Goal: Information Seeking & Learning: Learn about a topic

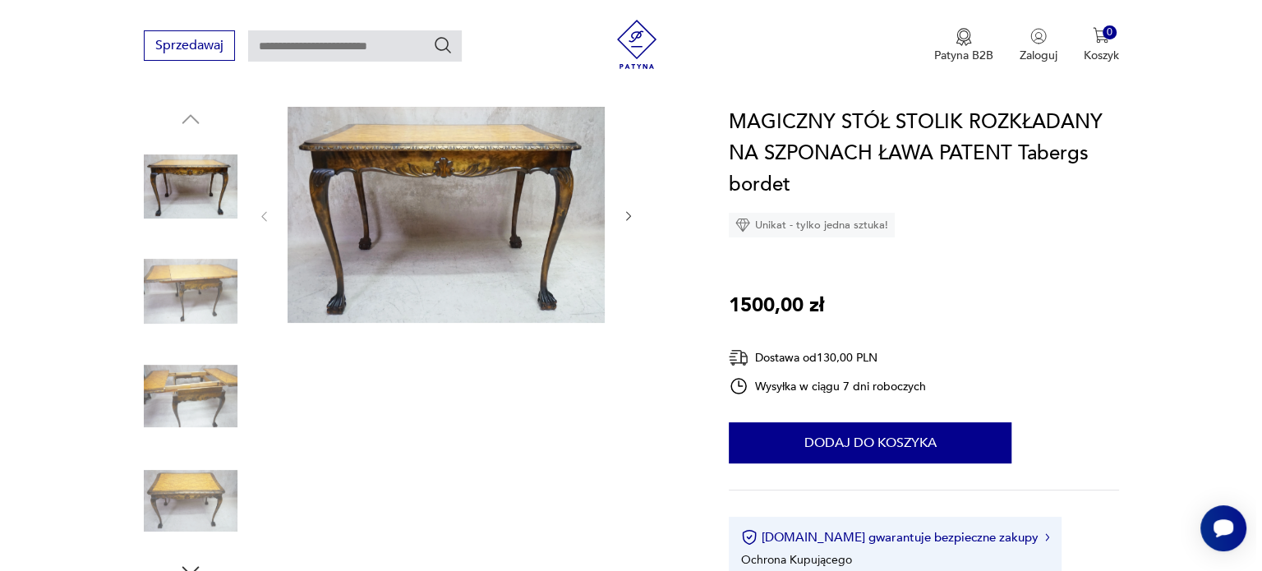
scroll to position [246, 0]
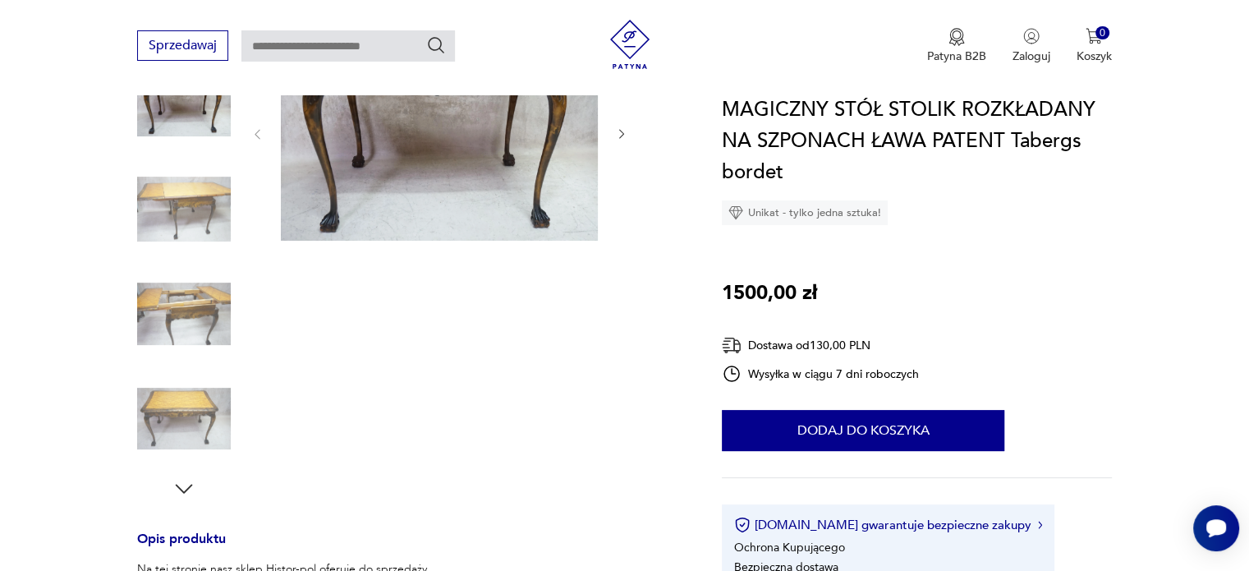
click at [349, 214] on img at bounding box center [439, 133] width 317 height 216
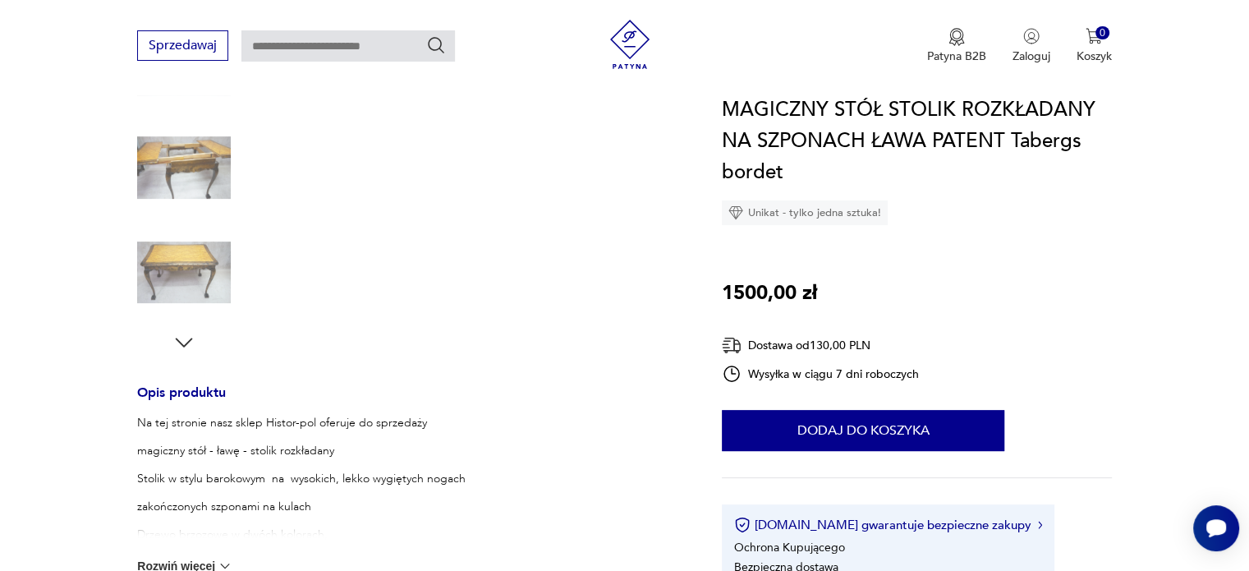
scroll to position [493, 0]
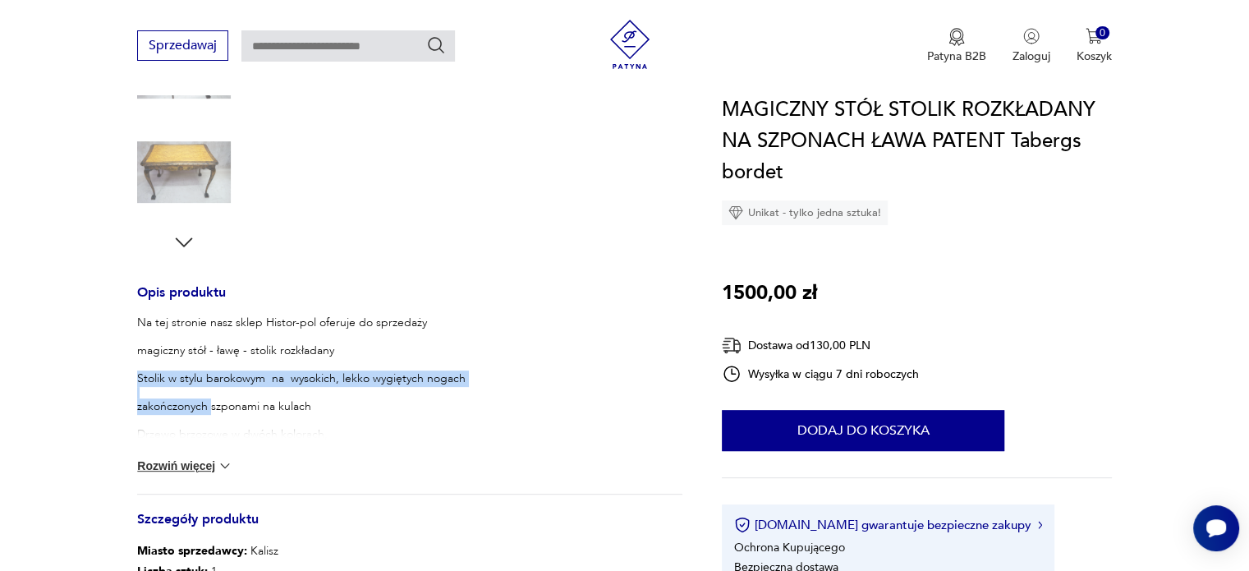
drag, startPoint x: 133, startPoint y: 378, endPoint x: 210, endPoint y: 415, distance: 85.6
click at [210, 415] on section "Opis produktu Na tej stronie nasz sklep Histor-pol oferuje do sprzedaży magiczn…" at bounding box center [624, 260] width 1249 height 965
copy div "Stolik w stylu barokowym na wysokich, lekko wygiętych nogach zakończonych"
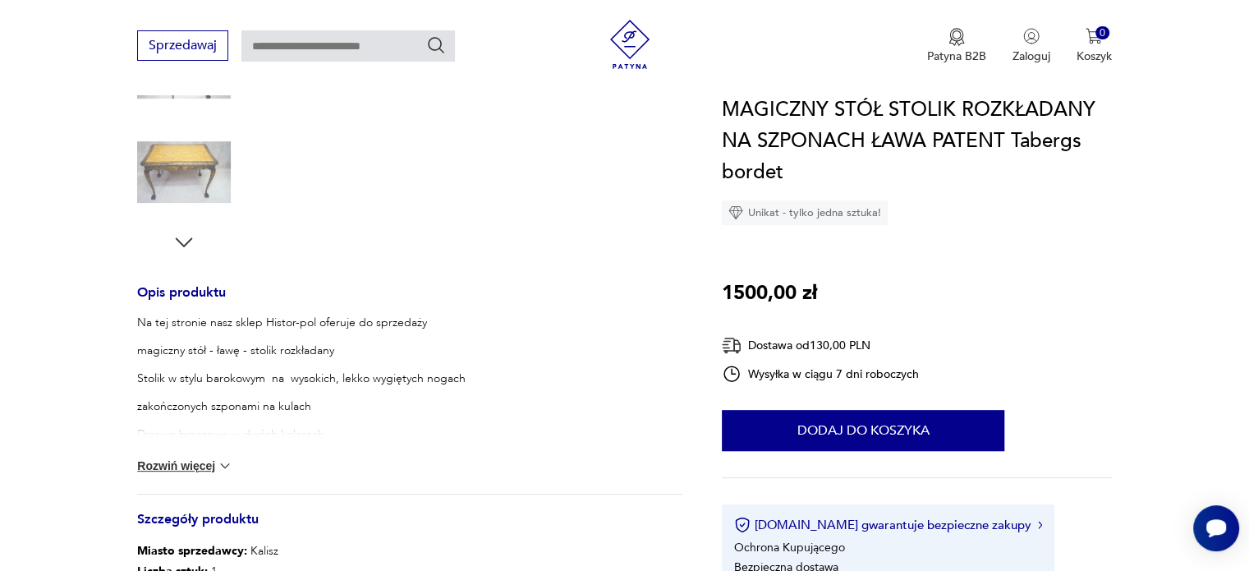
drag, startPoint x: 318, startPoint y: 414, endPoint x: 237, endPoint y: 384, distance: 85.8
click at [315, 413] on p "zakończonych szponami na kulach" at bounding box center [308, 406] width 343 height 16
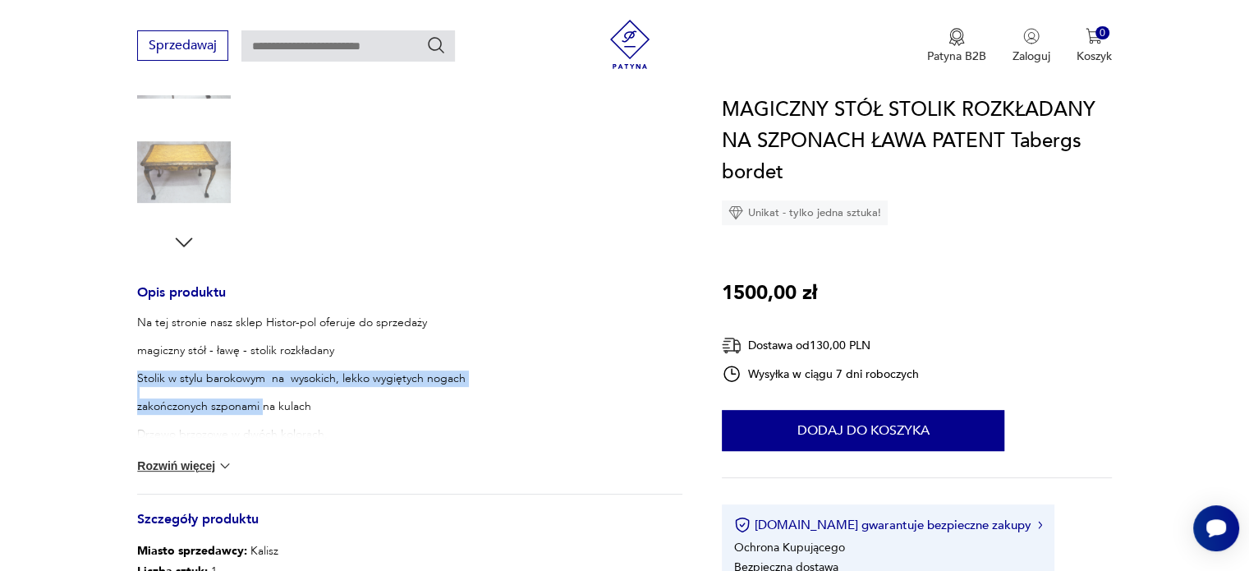
drag, startPoint x: 136, startPoint y: 375, endPoint x: 262, endPoint y: 403, distance: 128.9
click at [262, 403] on section "Opis produktu Na tej stronie nasz sklep Histor-pol oferuje do sprzedaży magiczn…" at bounding box center [624, 260] width 1249 height 965
copy div "Stolik w stylu barokowym na wysokich, lekko wygiętych nogach zakończonych szpon…"
